Goal: Book appointment/travel/reservation

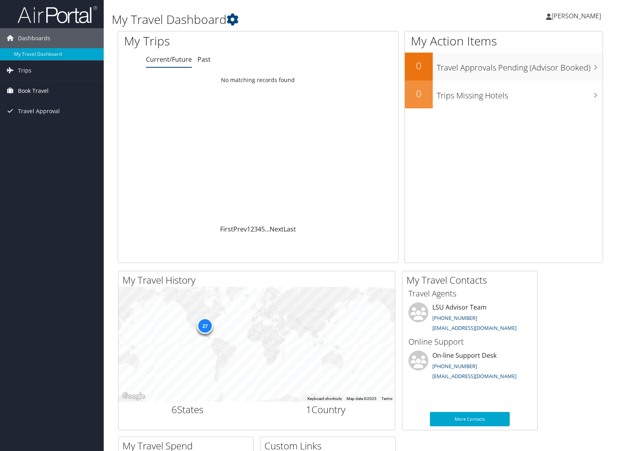
click at [45, 90] on span "Book Travel" at bounding box center [33, 91] width 31 height 20
click at [51, 119] on link "Book/Manage Online Trips" at bounding box center [52, 119] width 104 height 12
click at [51, 120] on link "Book/Manage Online Trips" at bounding box center [52, 119] width 104 height 12
click at [59, 118] on link "Book/Manage Online Trips" at bounding box center [52, 119] width 104 height 12
click at [42, 92] on span "Book Travel" at bounding box center [33, 91] width 31 height 20
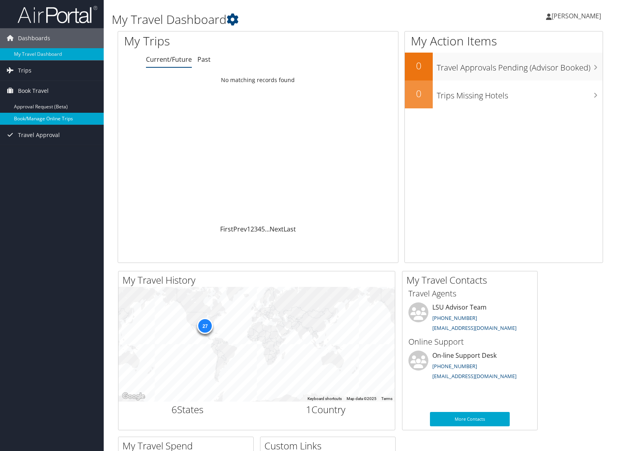
click at [52, 121] on link "Book/Manage Online Trips" at bounding box center [52, 119] width 104 height 12
